Goal: Transaction & Acquisition: Purchase product/service

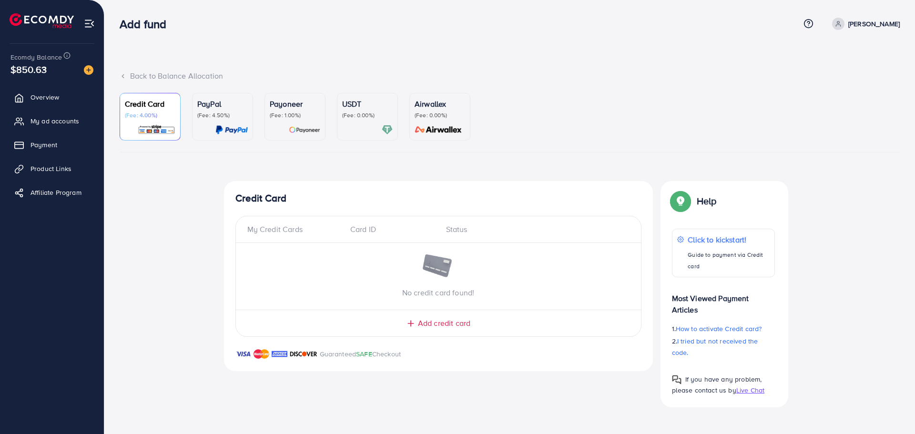
click at [351, 114] on p "(Fee: 0.00%)" at bounding box center [367, 115] width 51 height 8
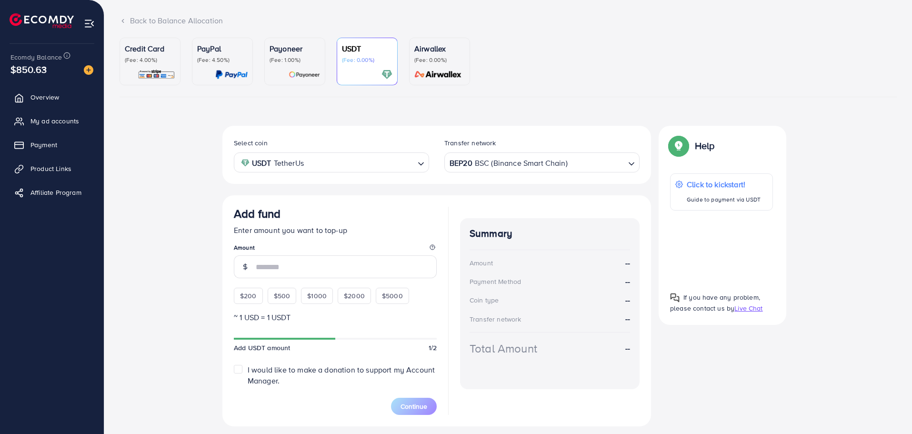
scroll to position [82, 0]
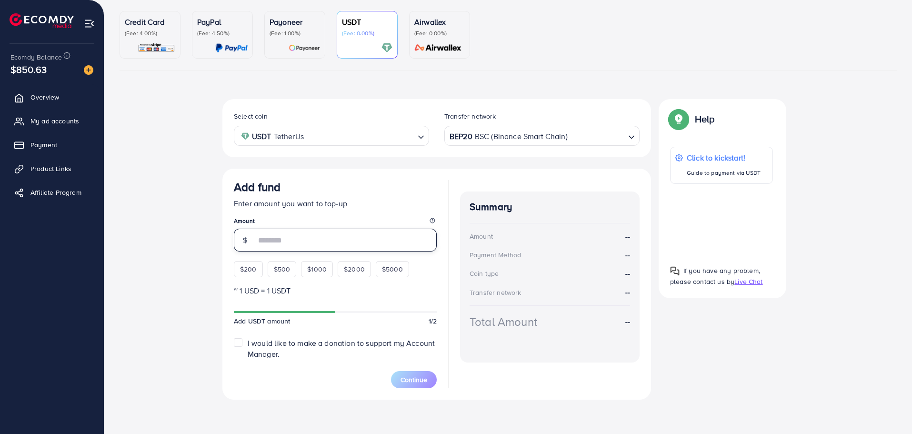
click at [294, 237] on input "number" at bounding box center [346, 240] width 181 height 23
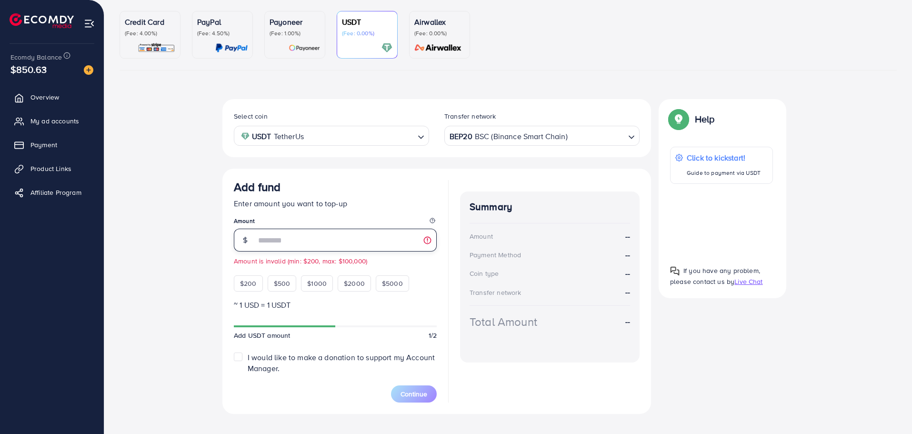
type input "*"
click at [175, 209] on div "Select coin USDT TetherUs Loading... Transfer network BEP20 BSC (Binance Smart …" at bounding box center [509, 260] width 778 height 323
drag, startPoint x: 175, startPoint y: 209, endPoint x: 161, endPoint y: 184, distance: 28.6
click at [161, 184] on div "Select coin USDT TetherUs Loading... Transfer network BEP20 BSC (Binance Smart …" at bounding box center [509, 260] width 778 height 323
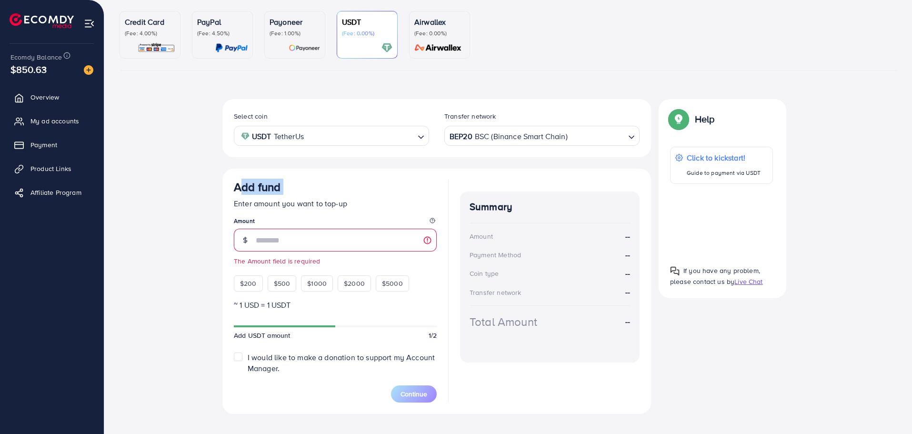
click at [161, 184] on div "Select coin USDT TetherUs Loading... Transfer network BEP20 BSC (Binance Smart …" at bounding box center [509, 260] width 778 height 323
